Goal: Transaction & Acquisition: Purchase product/service

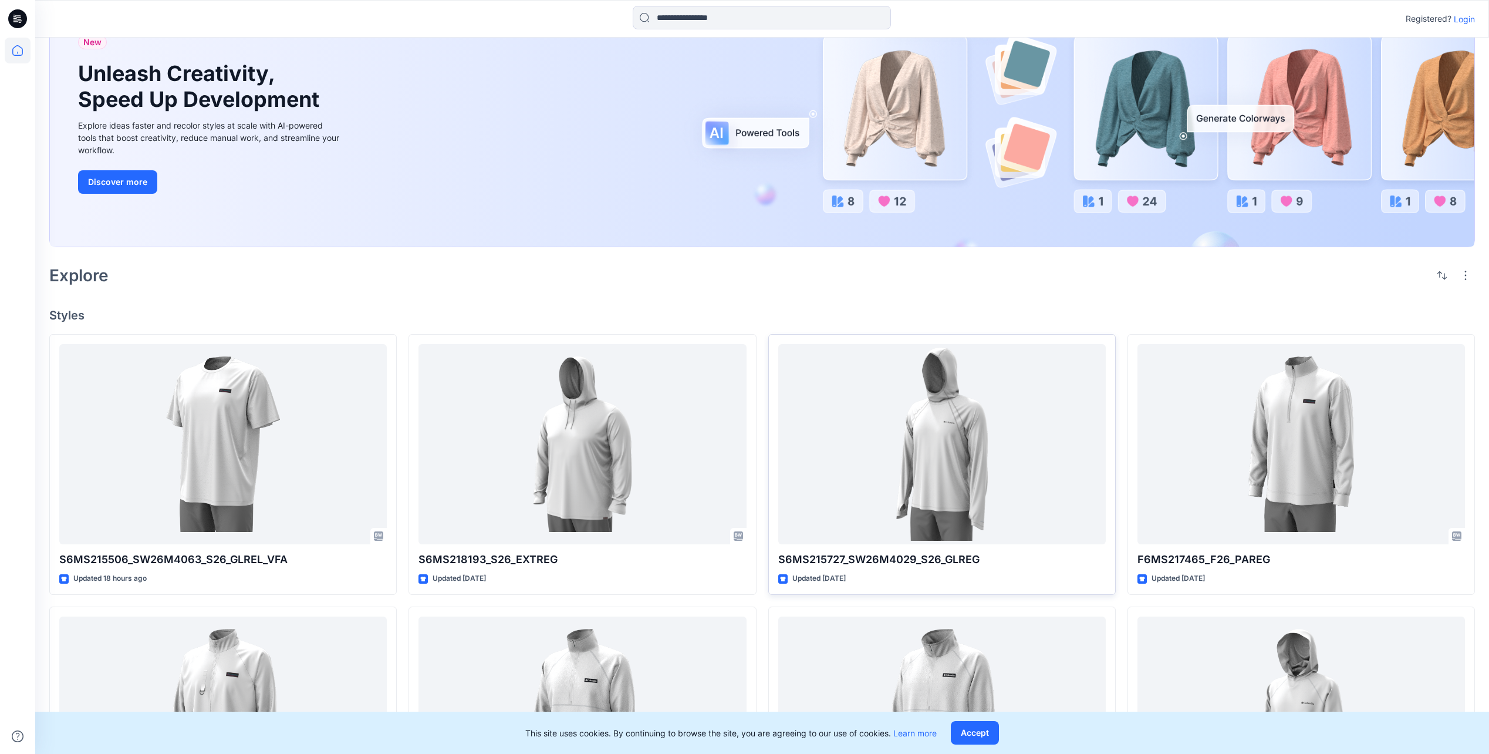
scroll to position [59, 0]
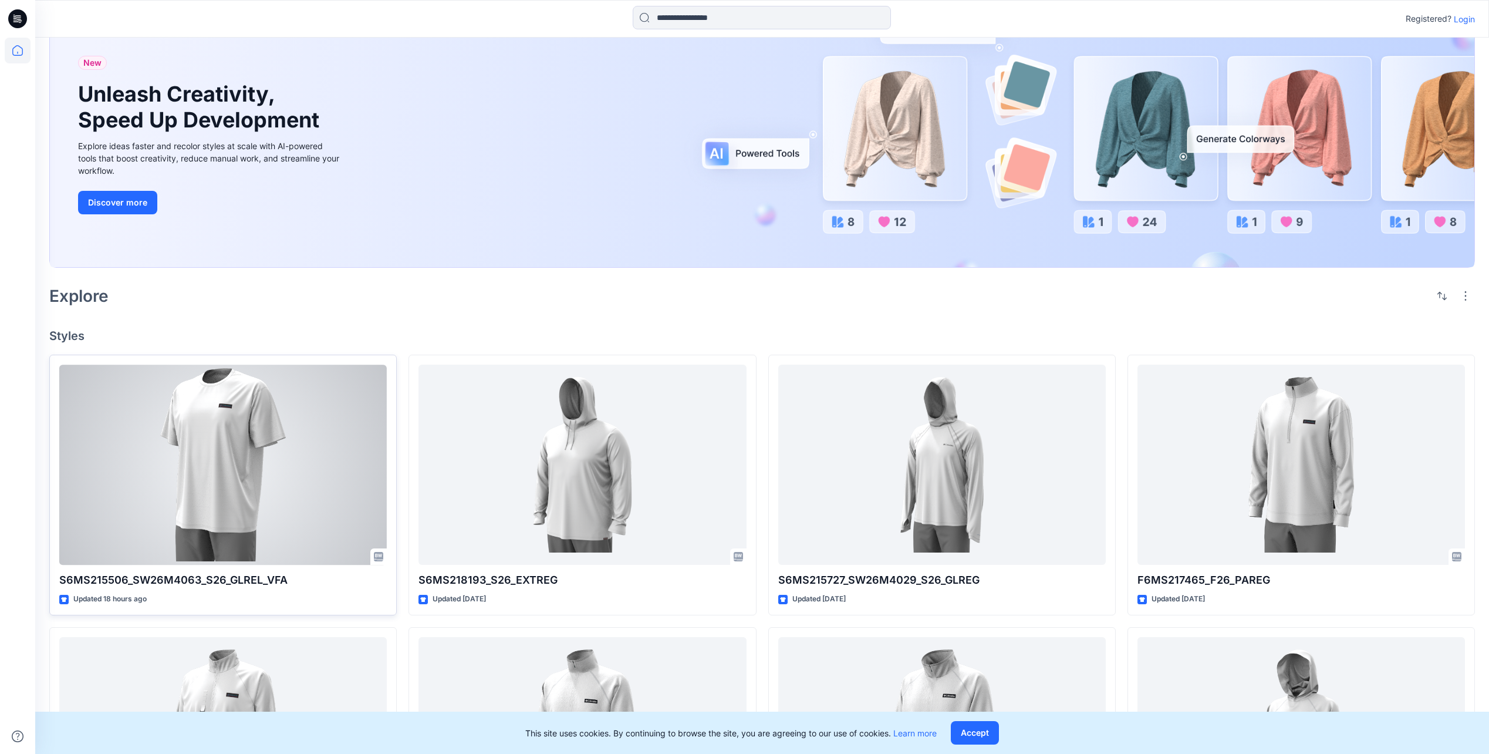
click at [249, 447] on div at bounding box center [222, 464] width 327 height 200
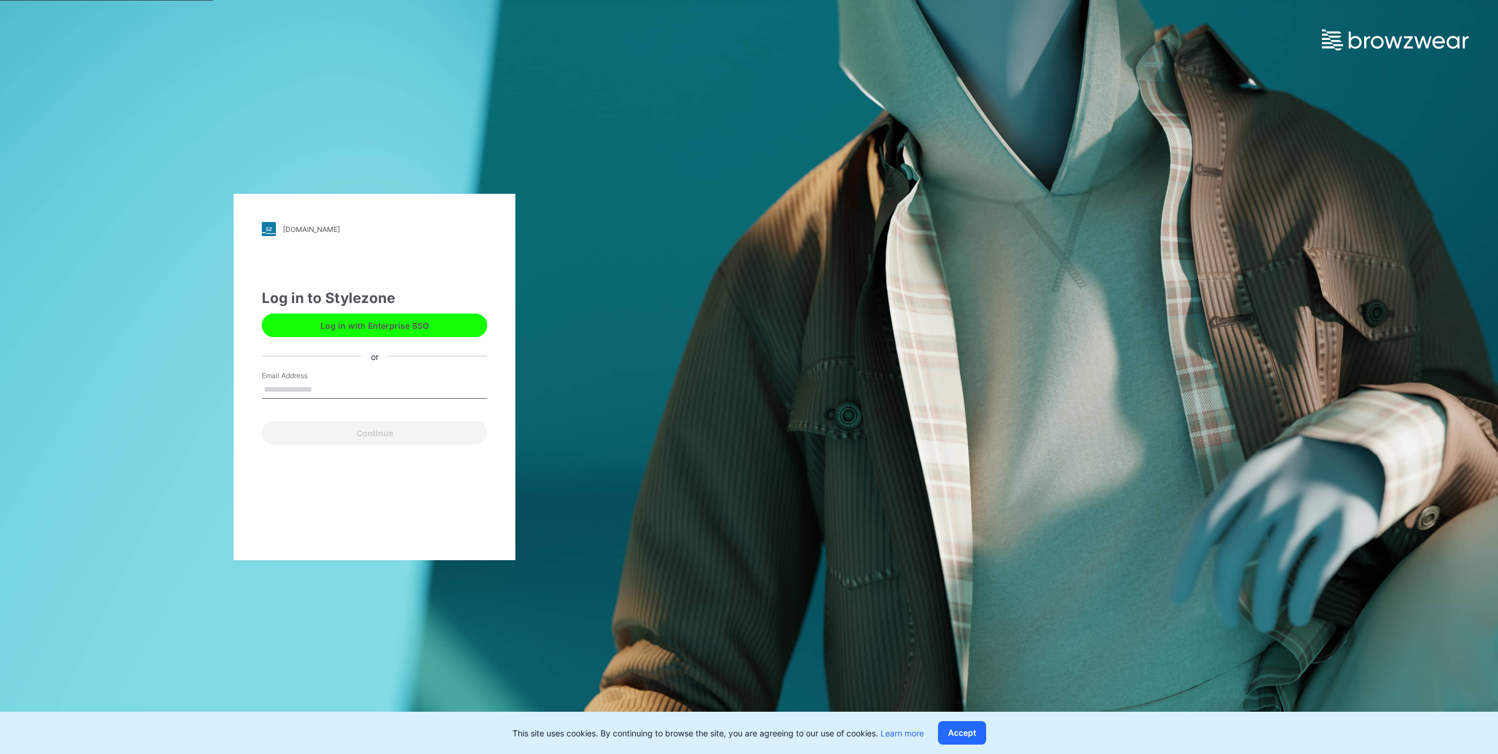
click at [333, 386] on input "Email Address" at bounding box center [374, 390] width 225 height 18
type input "**********"
click at [345, 434] on button "Continue" at bounding box center [374, 432] width 225 height 23
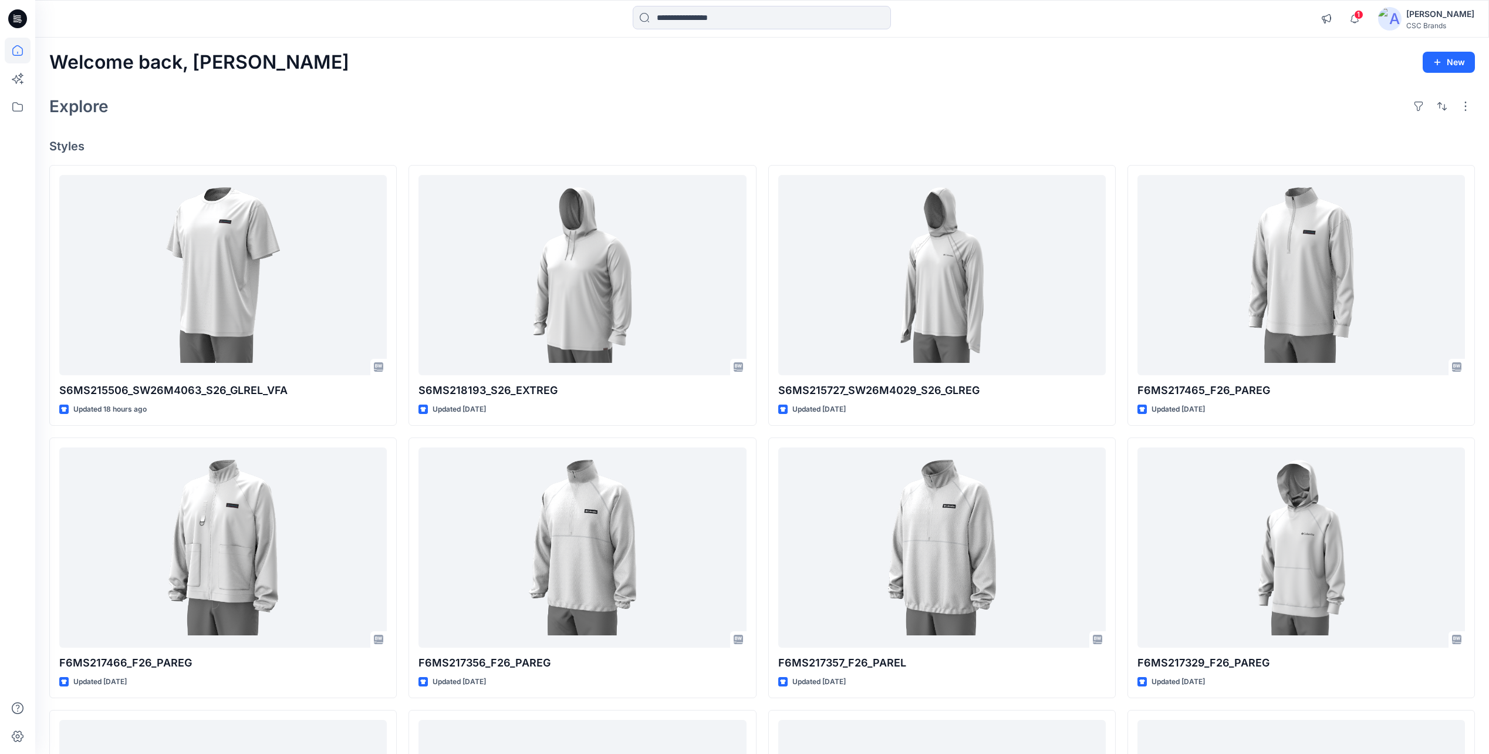
click at [835, 85] on div "Welcome back, Mijan New Explore Styles S6MS215506_SW26M4063_S26_GLREL_VFA Updat…" at bounding box center [762, 532] width 1454 height 989
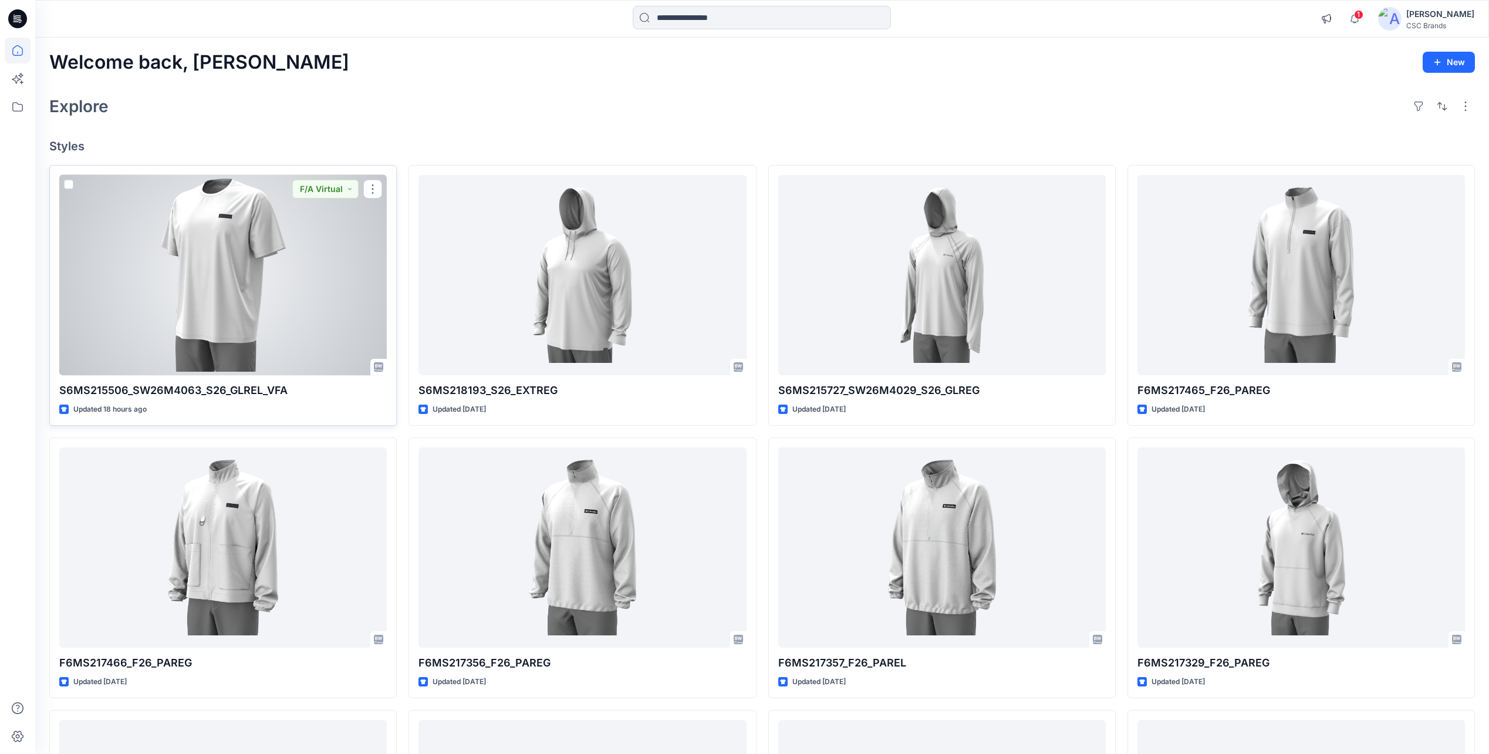
click at [259, 318] on div at bounding box center [222, 275] width 327 height 200
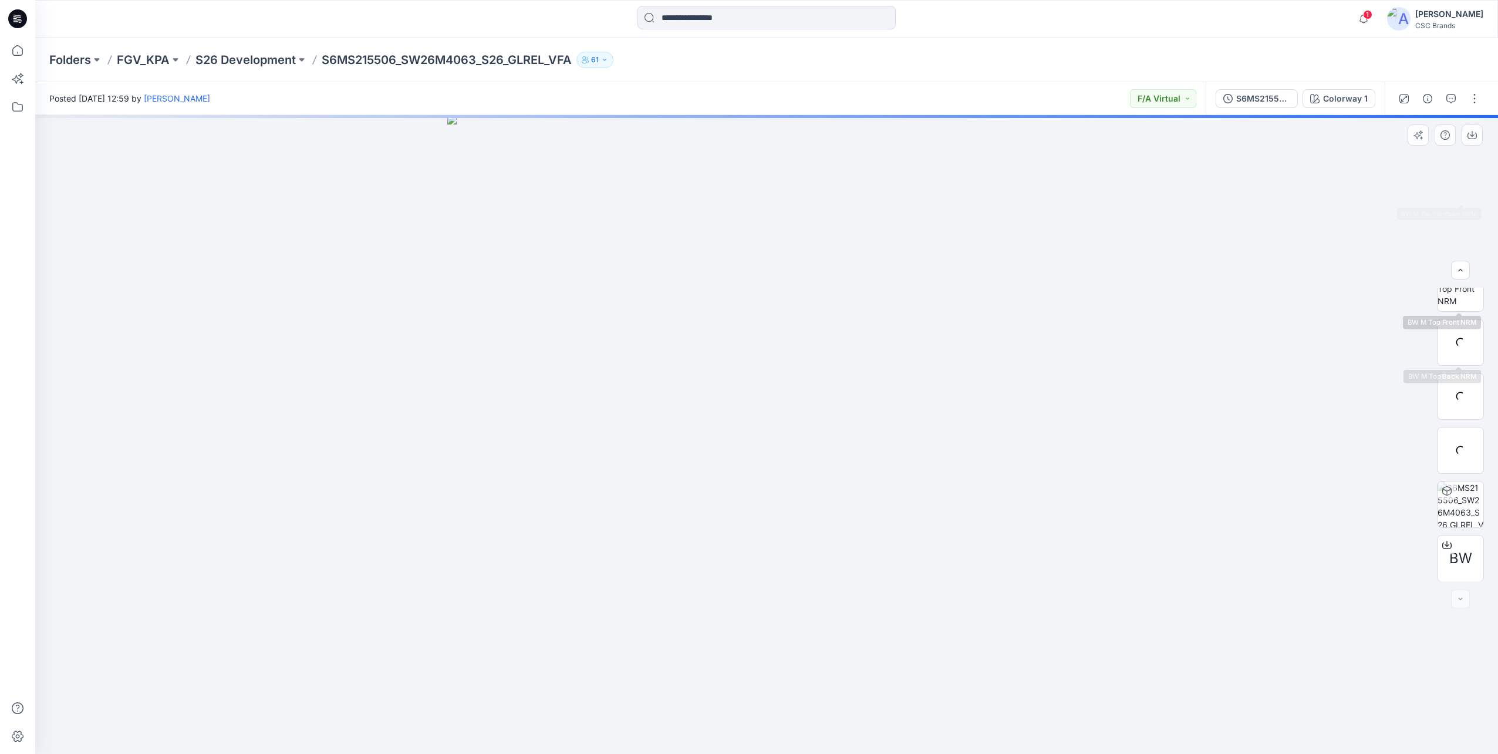
scroll to position [185, 0]
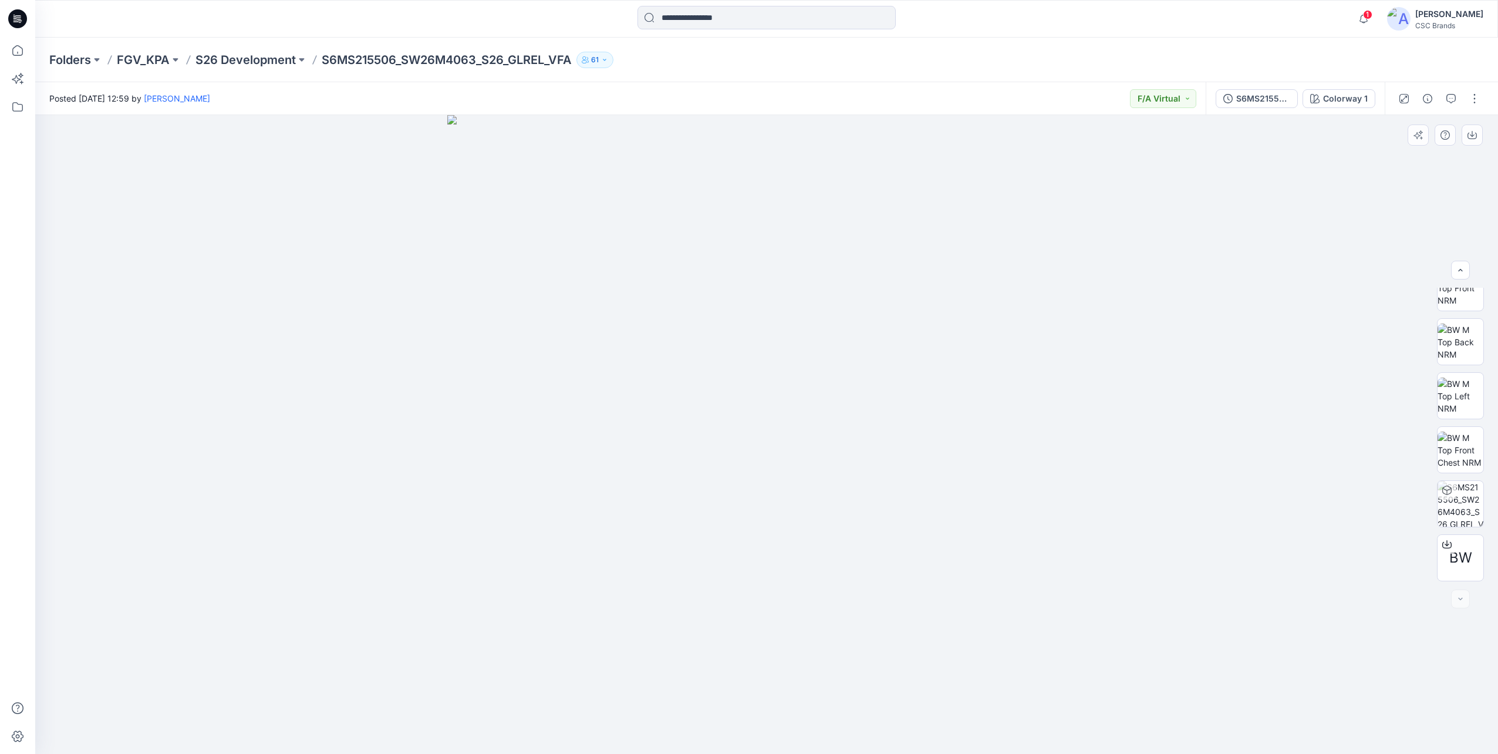
drag, startPoint x: 914, startPoint y: 407, endPoint x: 716, endPoint y: 410, distance: 197.8
click at [716, 410] on img at bounding box center [766, 434] width 639 height 639
drag, startPoint x: 813, startPoint y: 444, endPoint x: 747, endPoint y: 434, distance: 67.6
click at [747, 434] on img at bounding box center [766, 434] width 639 height 639
click at [755, 440] on img at bounding box center [766, 434] width 639 height 639
